Goal: Information Seeking & Learning: Learn about a topic

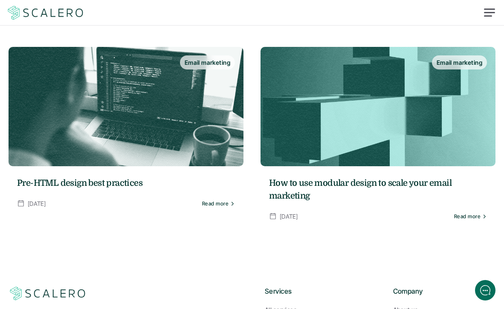
scroll to position [787, 0]
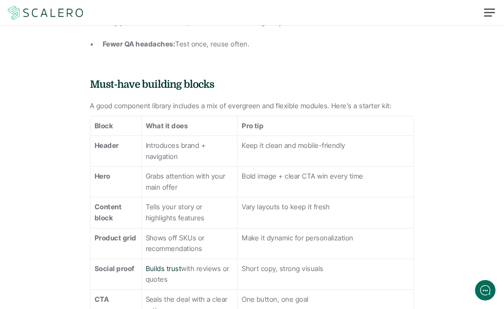
scroll to position [800, 0]
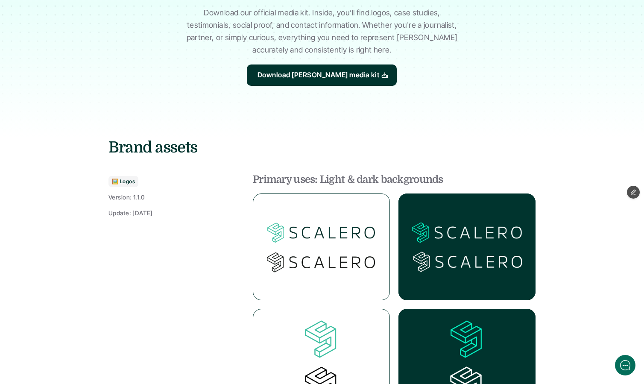
scroll to position [119, 0]
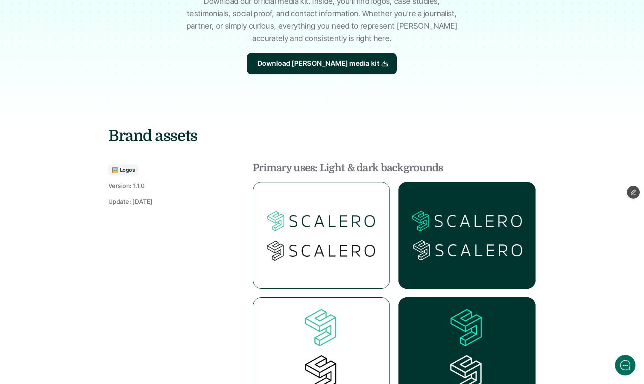
click at [469, 221] on img at bounding box center [466, 235] width 137 height 107
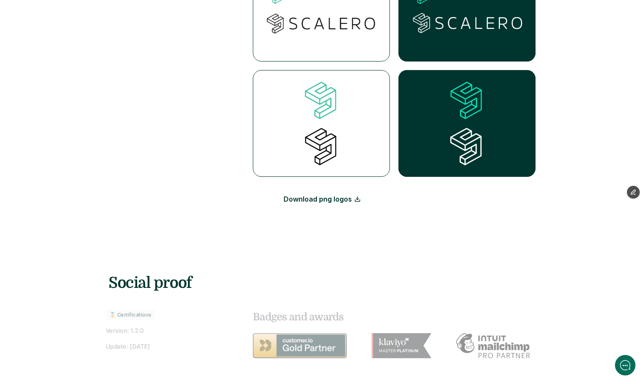
scroll to position [346, 0]
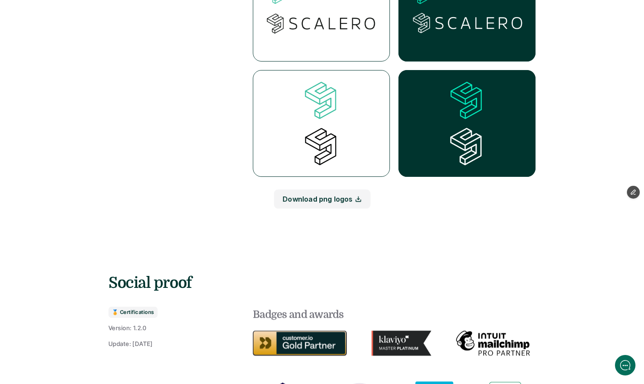
click at [330, 197] on link "Download png logos" at bounding box center [322, 198] width 97 height 19
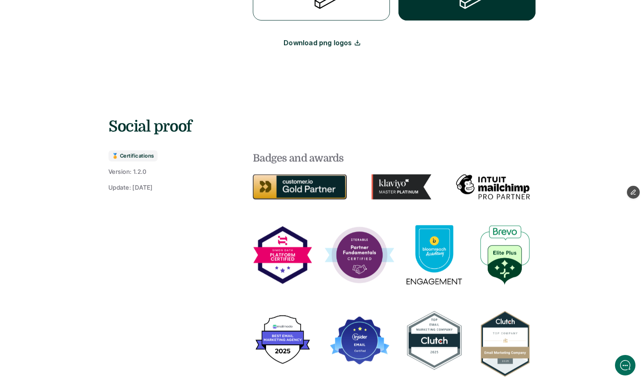
scroll to position [502, 0]
click at [285, 183] on img at bounding box center [300, 186] width 94 height 25
click at [394, 188] on img at bounding box center [401, 186] width 60 height 25
click at [501, 186] on img at bounding box center [493, 187] width 74 height 25
click at [286, 249] on img at bounding box center [283, 255] width 60 height 60
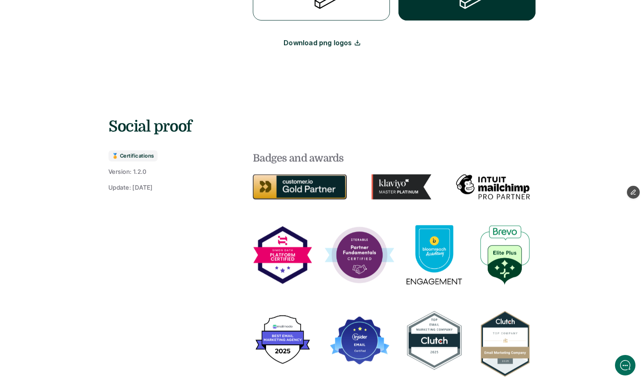
click at [370, 243] on img at bounding box center [359, 254] width 77 height 59
click at [434, 256] on img at bounding box center [433, 254] width 55 height 59
click at [504, 254] on img at bounding box center [504, 254] width 49 height 59
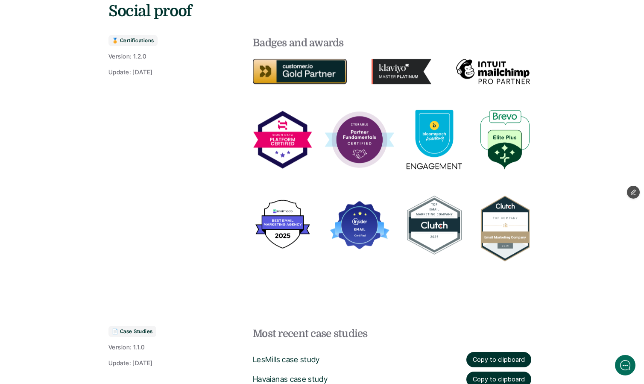
scroll to position [625, 0]
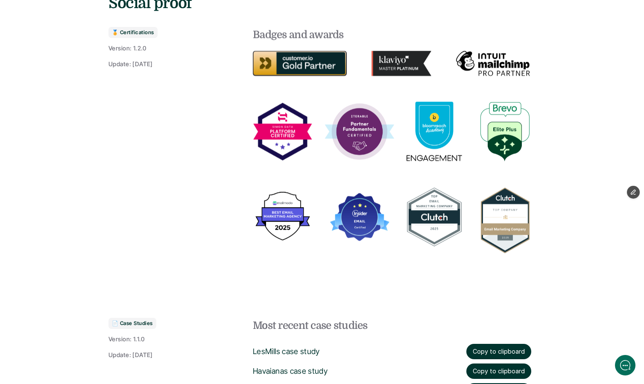
click at [289, 211] on img at bounding box center [283, 216] width 60 height 55
click at [366, 214] on img at bounding box center [359, 217] width 60 height 60
click at [361, 216] on img at bounding box center [359, 217] width 60 height 60
click at [348, 212] on img at bounding box center [359, 217] width 60 height 60
click at [342, 219] on img at bounding box center [359, 217] width 60 height 60
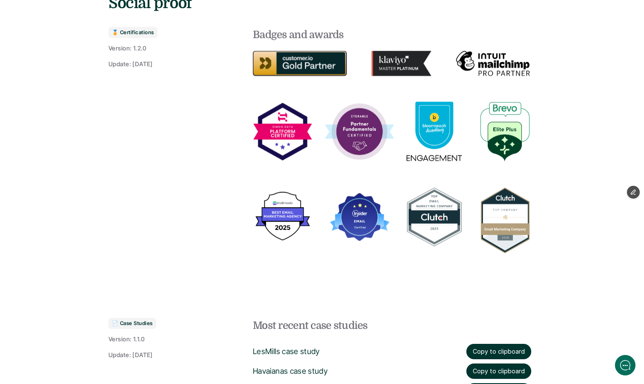
click at [334, 214] on img at bounding box center [359, 217] width 60 height 60
click at [430, 207] on img at bounding box center [433, 217] width 55 height 60
drag, startPoint x: 507, startPoint y: 213, endPoint x: 525, endPoint y: 213, distance: 17.9
click at [504, 213] on img at bounding box center [504, 220] width 49 height 67
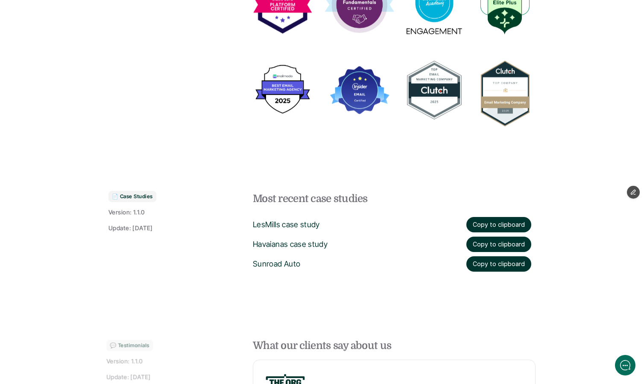
scroll to position [752, 0]
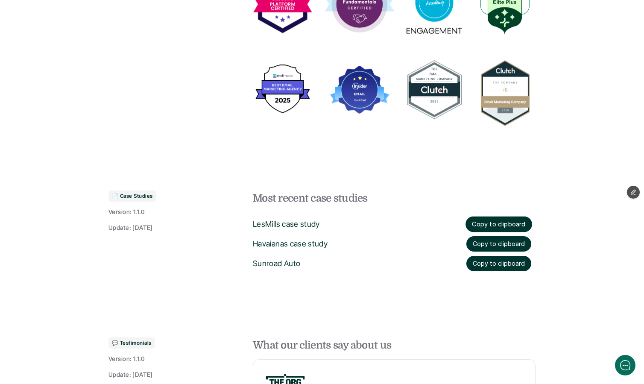
click at [504, 220] on button "Copy to clipboard" at bounding box center [498, 224] width 67 height 16
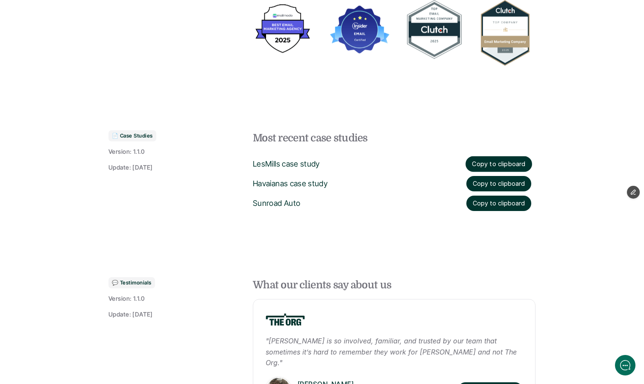
scroll to position [813, 0]
click at [499, 160] on button "Copy to clipboard" at bounding box center [498, 164] width 67 height 16
click at [494, 182] on button "Copy to clipboard" at bounding box center [498, 183] width 67 height 16
click at [492, 201] on button "Copy to clipboard" at bounding box center [498, 202] width 65 height 15
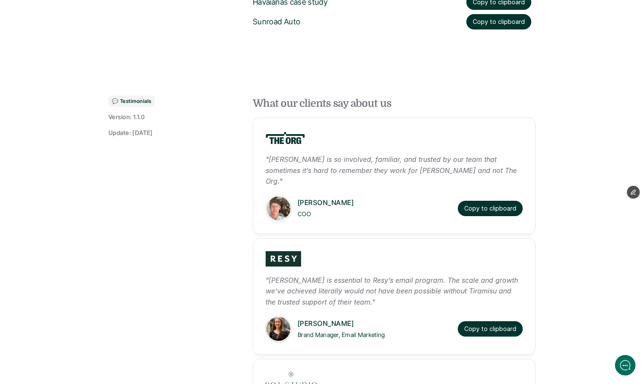
scroll to position [995, 0]
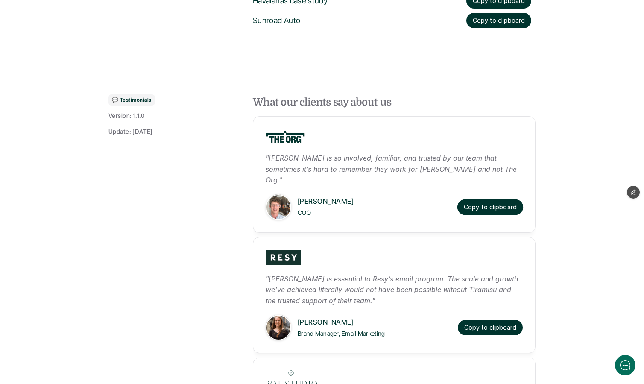
click at [492, 199] on button "Copy to clipboard" at bounding box center [490, 207] width 66 height 16
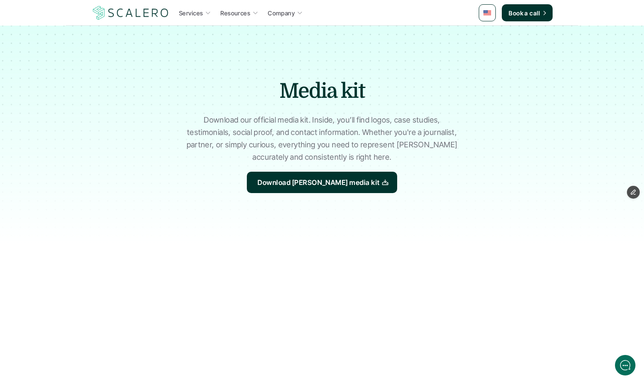
scroll to position [995, 0]
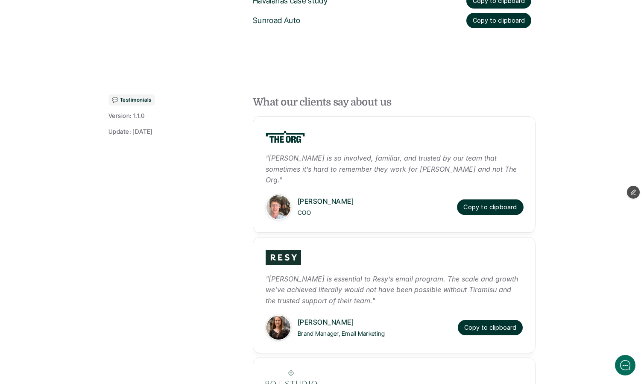
click at [487, 199] on button "Copy to clipboard" at bounding box center [490, 207] width 67 height 16
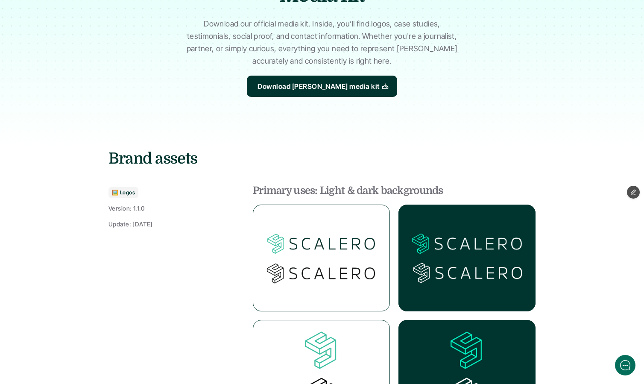
scroll to position [85, 0]
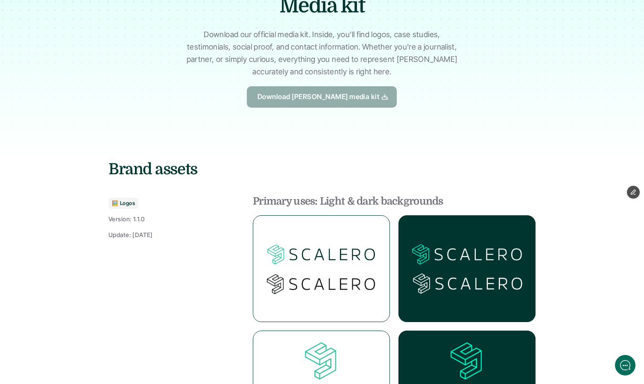
click at [311, 92] on p "Download Scalero's media kit" at bounding box center [318, 97] width 122 height 11
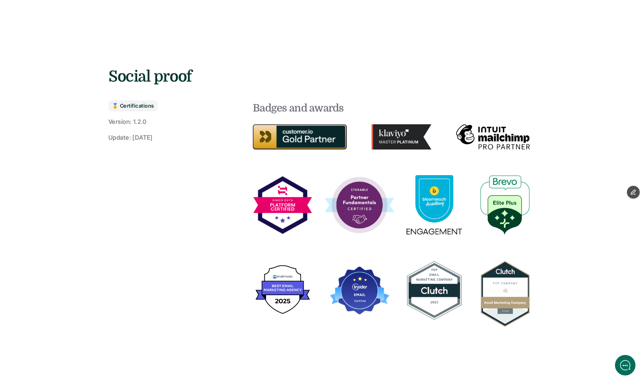
scroll to position [0, 0]
drag, startPoint x: 357, startPoint y: 284, endPoint x: 347, endPoint y: 285, distance: 10.7
drag, startPoint x: 370, startPoint y: 298, endPoint x: 367, endPoint y: 309, distance: 11.5
click at [370, 299] on img at bounding box center [359, 290] width 60 height 60
click at [434, 285] on img at bounding box center [433, 290] width 55 height 60
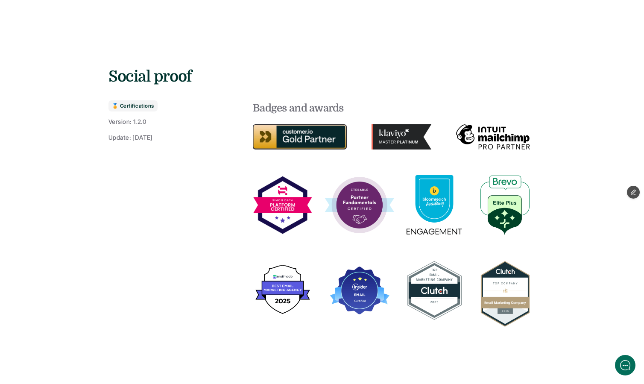
drag, startPoint x: 434, startPoint y: 285, endPoint x: 479, endPoint y: 289, distance: 45.8
click at [437, 285] on img at bounding box center [433, 290] width 55 height 60
click at [483, 289] on img at bounding box center [504, 293] width 49 height 67
click at [357, 286] on img at bounding box center [359, 290] width 60 height 60
click at [504, 300] on img at bounding box center [504, 293] width 49 height 67
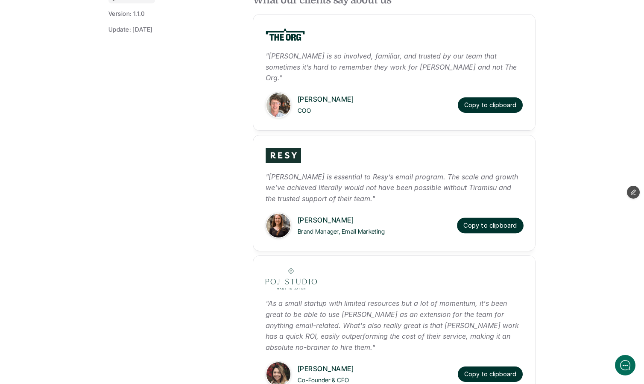
scroll to position [1087, 0]
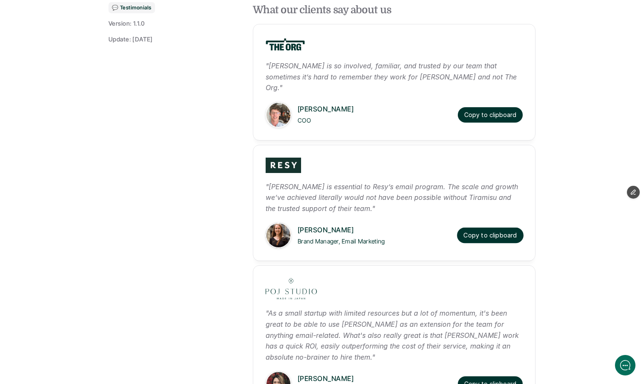
click at [487, 227] on button "Copy to clipboard" at bounding box center [490, 235] width 67 height 16
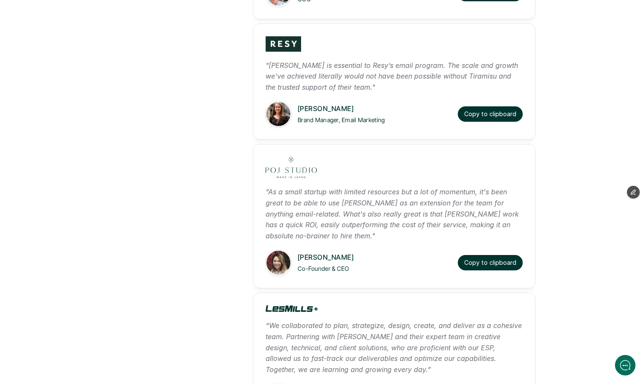
scroll to position [1278, 0]
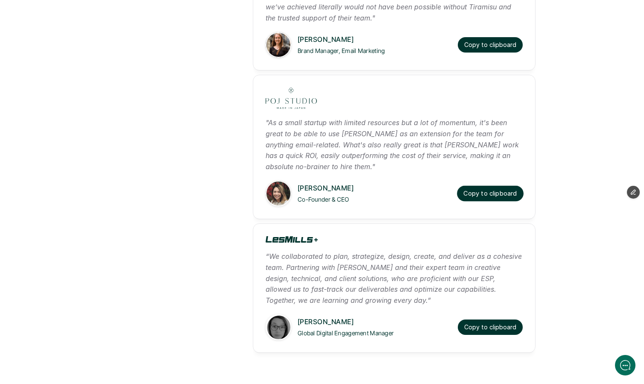
click at [490, 186] on button "Copy to clipboard" at bounding box center [490, 194] width 67 height 16
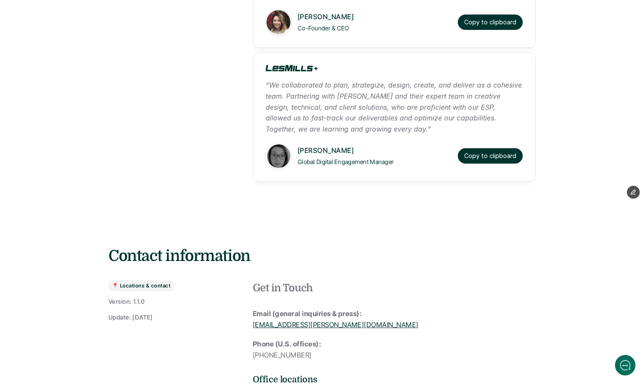
scroll to position [1360, 0]
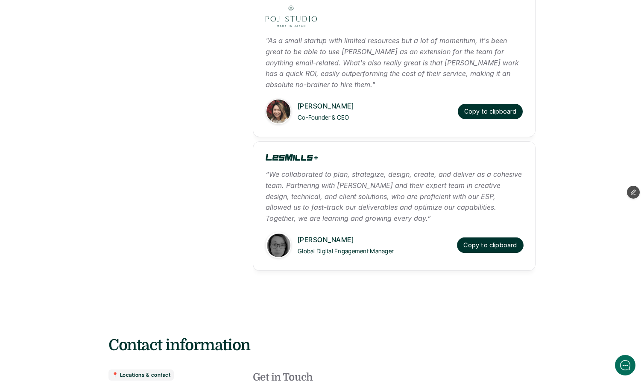
click at [493, 237] on button "Copy to clipboard" at bounding box center [490, 245] width 67 height 16
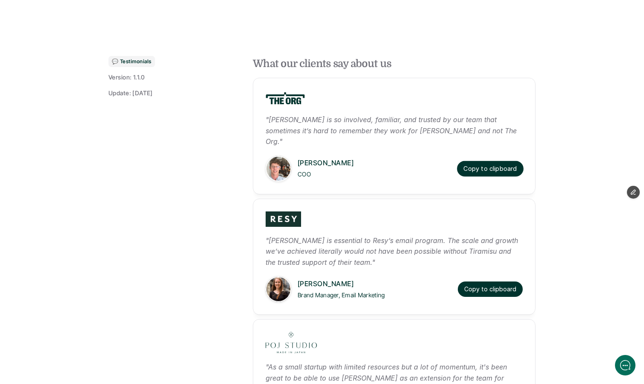
click at [483, 160] on button "Copy to clipboard" at bounding box center [490, 168] width 67 height 16
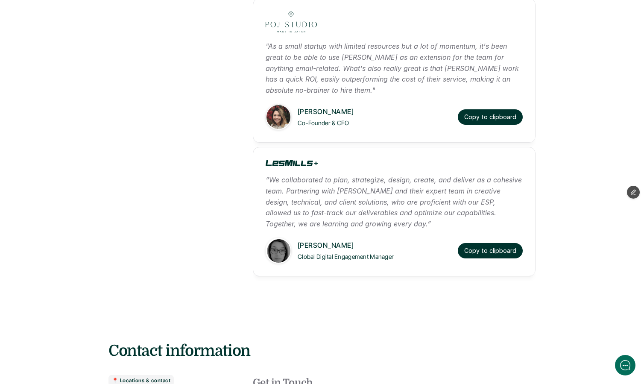
scroll to position [1355, 0]
click at [294, 160] on use at bounding box center [291, 163] width 52 height 6
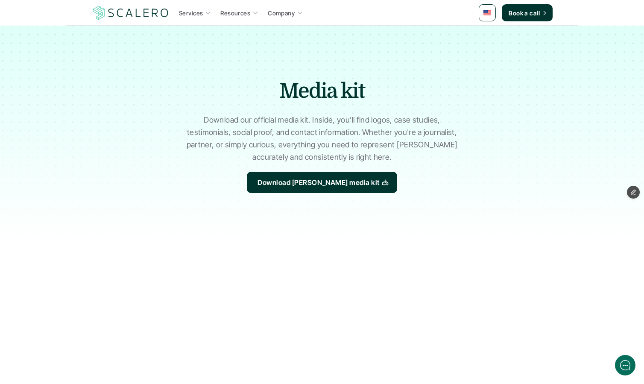
scroll to position [1034, 0]
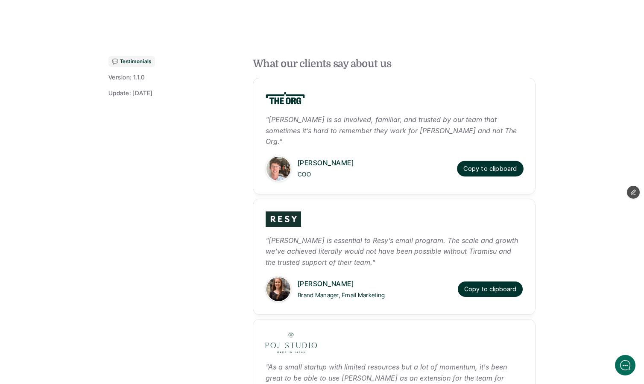
click at [488, 160] on button "Copy to clipboard" at bounding box center [490, 168] width 67 height 16
